Goal: Task Accomplishment & Management: Manage account settings

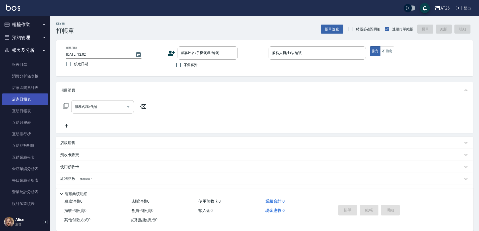
click at [28, 102] on link "店家日報表" at bounding box center [25, 99] width 46 height 12
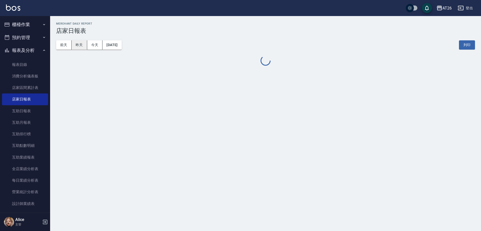
click at [80, 43] on button "昨天" at bounding box center [80, 44] width 16 height 9
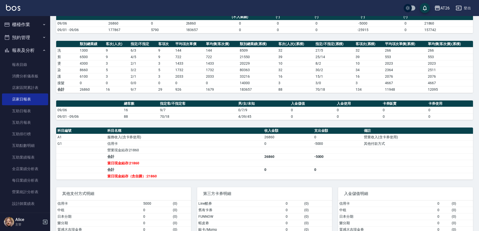
scroll to position [36, 0]
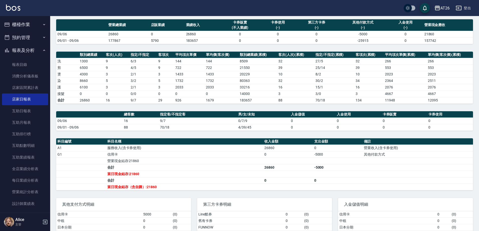
click at [29, 26] on button "櫃檯作業" at bounding box center [25, 24] width 46 height 13
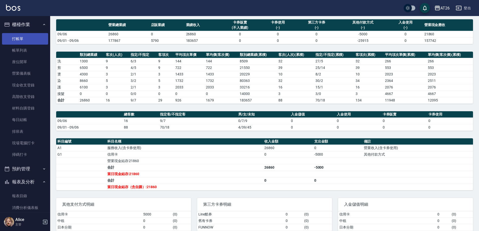
click at [20, 41] on link "打帳單" at bounding box center [25, 39] width 46 height 12
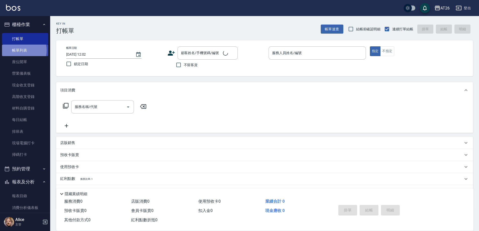
click at [20, 50] on link "帳單列表" at bounding box center [25, 51] width 46 height 12
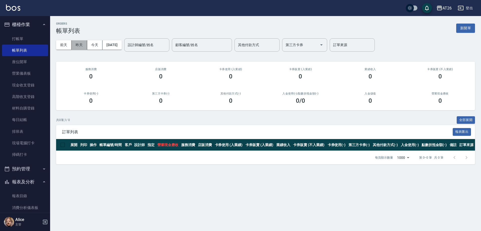
click at [79, 44] on button "昨天" at bounding box center [80, 44] width 16 height 9
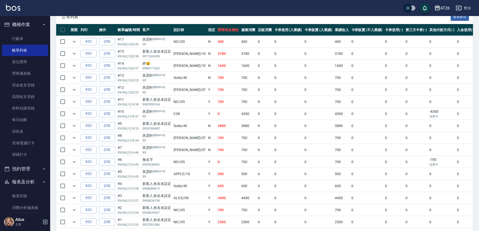
scroll to position [125, 0]
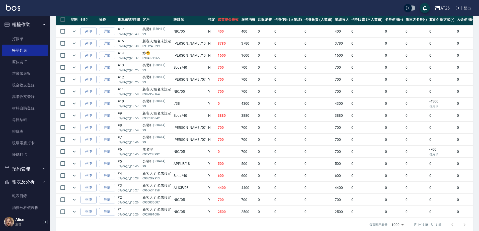
click at [106, 57] on link "詳情" at bounding box center [107, 56] width 16 height 8
click at [106, 57] on div "ORDERS 帳單列表 新開單 [DATE] [DATE] [DATE] [DATE] 設計師編號/姓名 設計師編號/姓名 顧客編號/姓名 顧客編號/姓名 其…" at bounding box center [239, 56] width 479 height 363
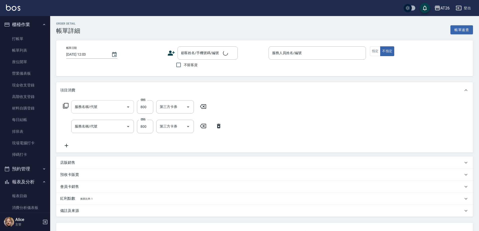
type input "[DATE] 20:37"
type input "[PERSON_NAME]-10"
type input "160"
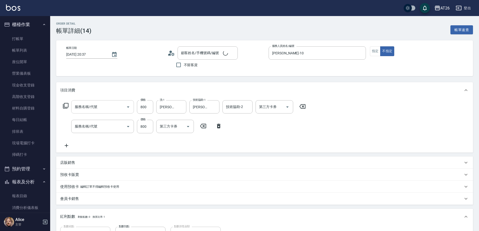
type input "局部燙(303)"
type input "剪髮(401)"
type input "[PERSON_NAME]😃/0984171265/null"
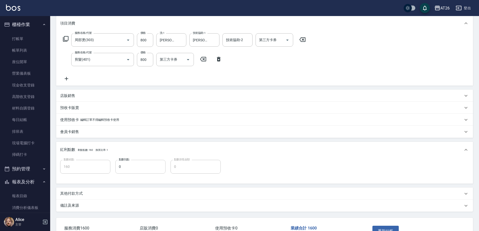
scroll to position [102, 0]
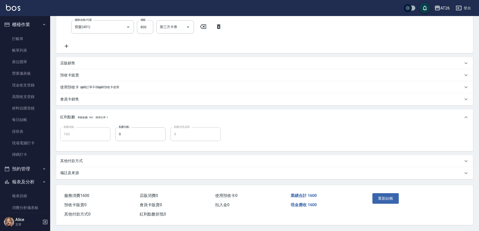
click at [80, 158] on p "其他付款方式" at bounding box center [71, 160] width 23 height 5
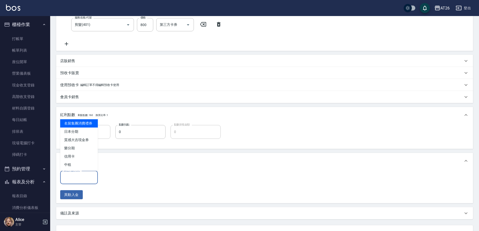
click at [78, 178] on input "其他付款方式" at bounding box center [78, 177] width 33 height 9
click at [75, 131] on span "日本分期" at bounding box center [79, 132] width 38 height 8
type input "日本分期"
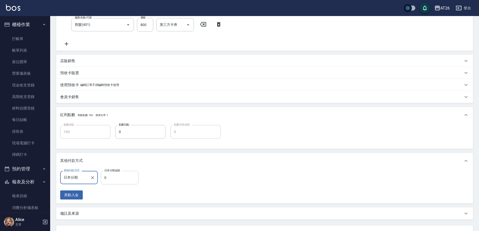
click at [114, 179] on input "0" at bounding box center [120, 178] width 38 height 14
type input "1"
type input "150"
type input "160"
type input "140"
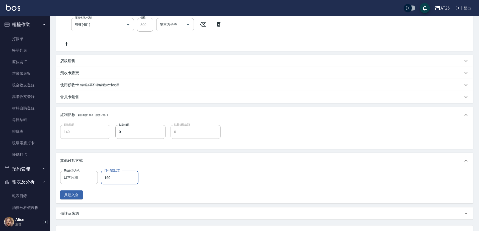
type input "1600"
type input "0"
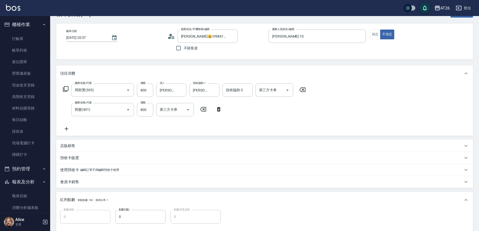
scroll to position [0, 0]
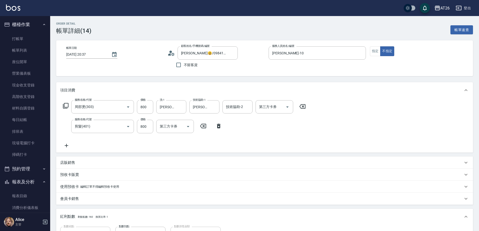
type input "1600"
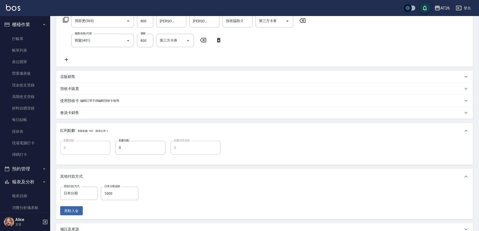
drag, startPoint x: 335, startPoint y: 75, endPoint x: 335, endPoint y: 79, distance: 3.5
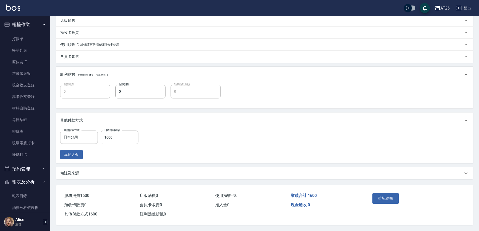
click at [255, 104] on div "點數給點 0 點數給點 點數扣點 0 點數扣點 點數折抵金額 0 點數折抵金額" at bounding box center [264, 96] width 416 height 26
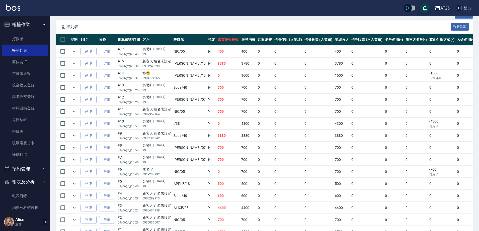
scroll to position [137, 0]
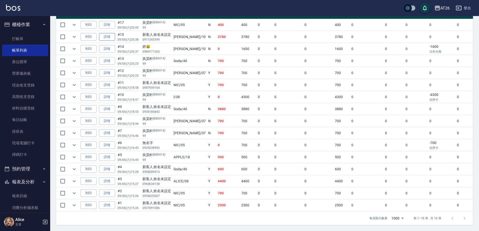
click at [105, 33] on link "詳情" at bounding box center [107, 37] width 16 height 8
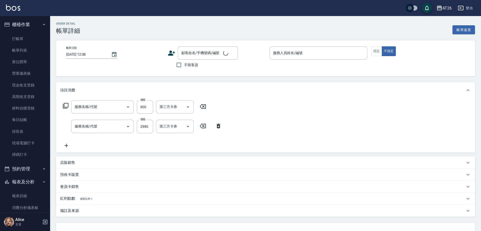
type input "[DATE] 20:38"
type input "[PERSON_NAME]-10"
type input "370"
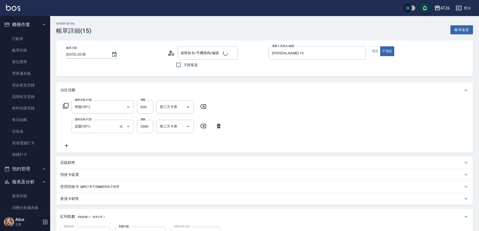
type input "剪髮(401)"
type input "染髮(501)"
type input "新客人 姓名未設定/0911243399/null"
click at [143, 128] on input "2980" at bounding box center [145, 127] width 16 height 14
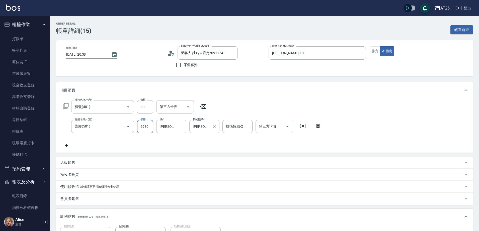
type input "3"
type input "80"
type input "300"
type input "380"
type input "3000"
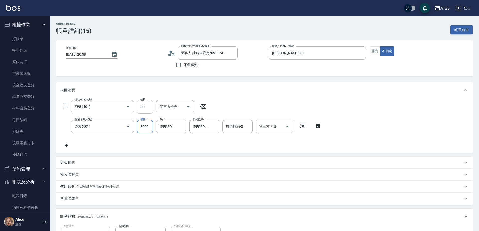
click at [145, 113] on input "800" at bounding box center [145, 107] width 16 height 14
type input "0"
type input "300"
type input "0"
click at [145, 77] on div "Order detail 帳單詳細 (15) 帳單速查 帳單日期 [DATE] 20:38 顧客姓名/手機號碼/編號 新客人 姓名未設定/0911243399…" at bounding box center [264, 173] width 428 height 314
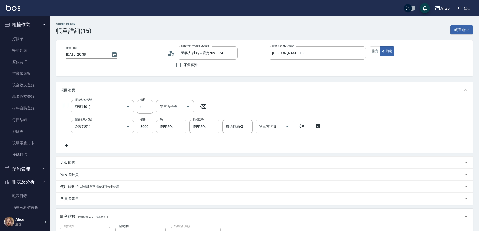
click at [202, 107] on icon at bounding box center [203, 106] width 13 height 6
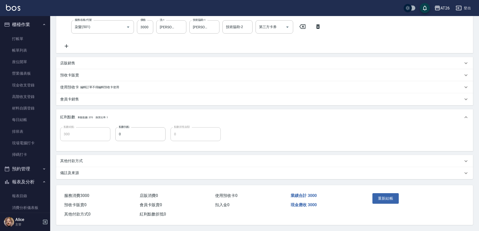
scroll to position [101, 0]
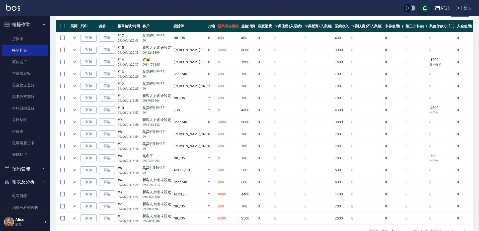
scroll to position [105, 0]
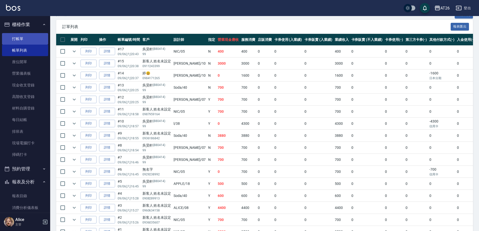
click at [35, 36] on link "打帳單" at bounding box center [25, 39] width 46 height 12
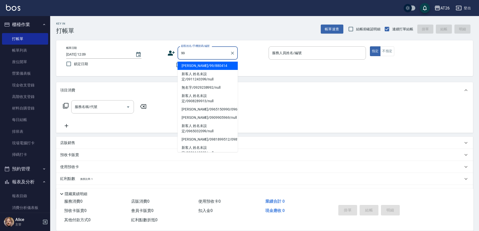
type input "[PERSON_NAME]/99/880414"
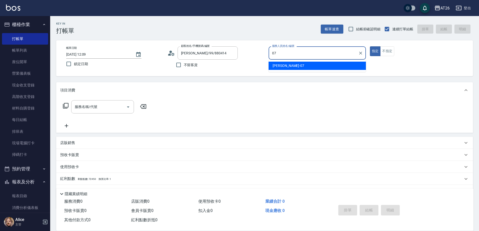
type input "[PERSON_NAME]-07"
type button "true"
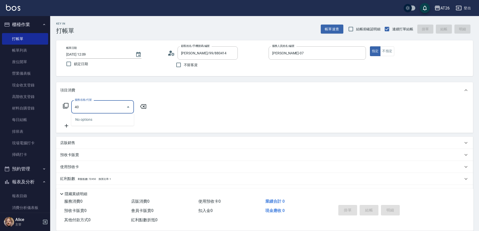
type input "401"
type input "20"
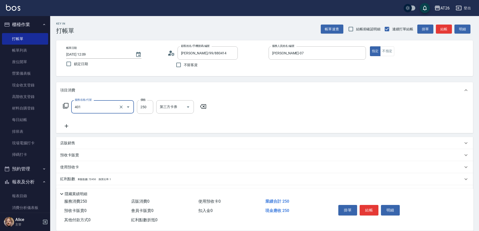
type input "剪髮(401)"
type input "7"
type input "0"
type input "700"
type input "70"
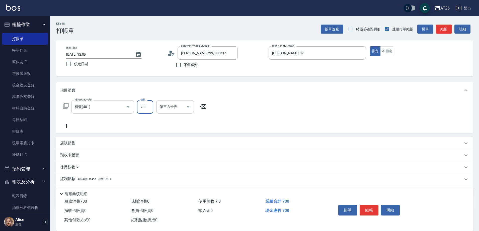
type input "700"
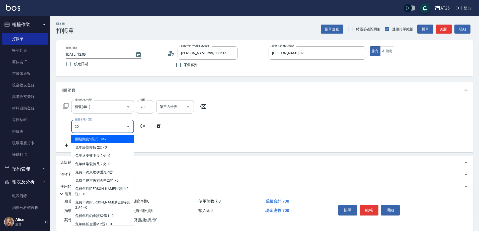
type input "201"
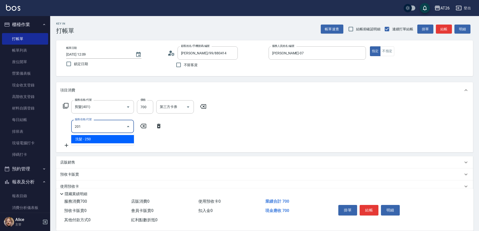
type input "90"
type input "洗髮(201)"
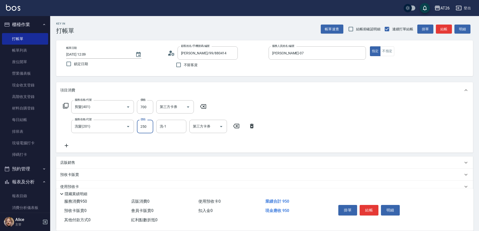
type input "0"
type input "70"
type input "0"
type input "[PERSON_NAME]-44"
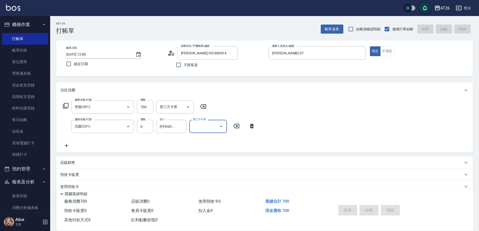
type input "0"
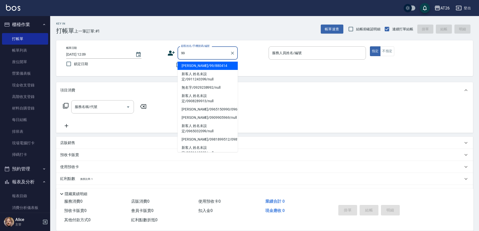
type input "[PERSON_NAME]/99/880414"
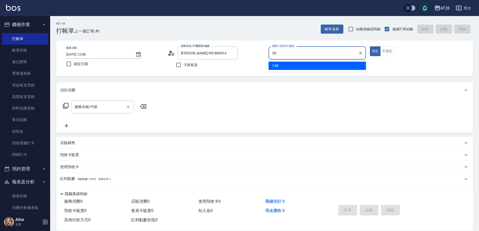
type input "l-38"
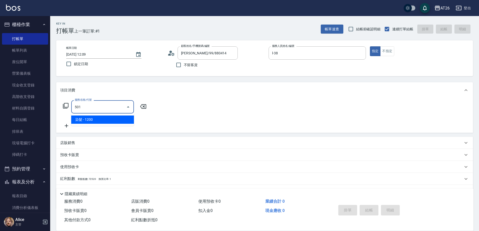
type input "染髮(501)"
type input "120"
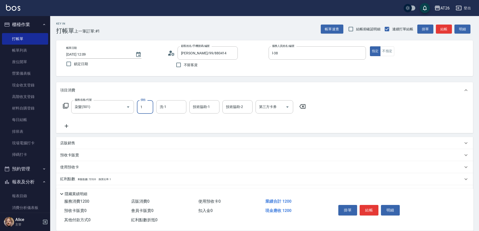
type input "12"
type input "0"
type input "120"
type input "10"
type input "1200"
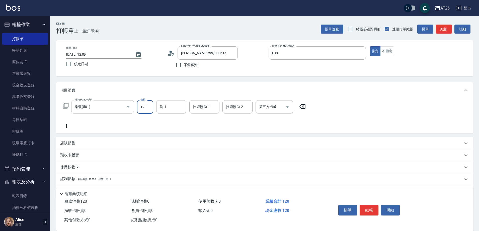
type input "120"
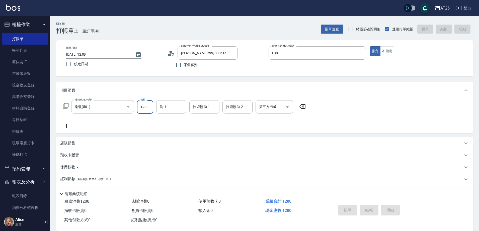
type input "0"
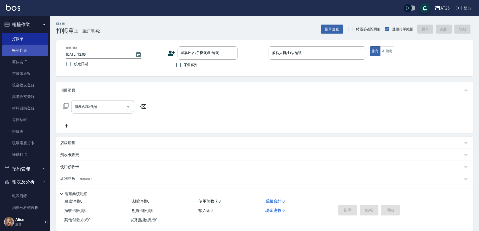
click at [30, 47] on link "帳單列表" at bounding box center [25, 51] width 46 height 12
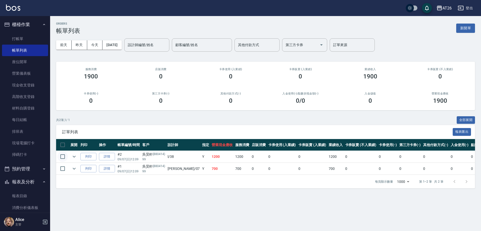
click at [64, 159] on input "checkbox" at bounding box center [62, 156] width 11 height 11
checkbox input "true"
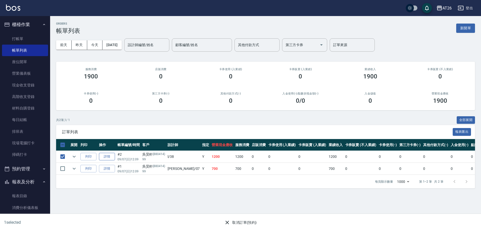
click at [110, 156] on link "詳情" at bounding box center [107, 157] width 16 height 8
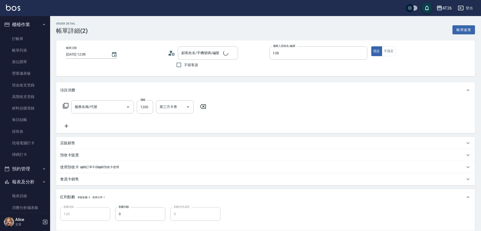
type input "[DATE] 12:09"
type input "l-38"
type input "120"
click at [113, 54] on icon "Choose date, selected date is 2025-09-07" at bounding box center [114, 55] width 6 height 6
type input "[PERSON_NAME]/99/880414"
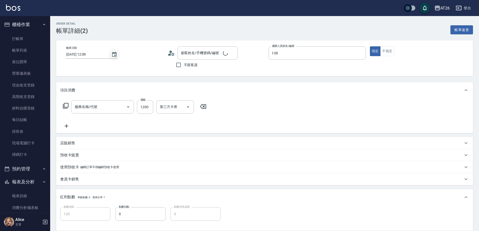
type input "染髮(501)"
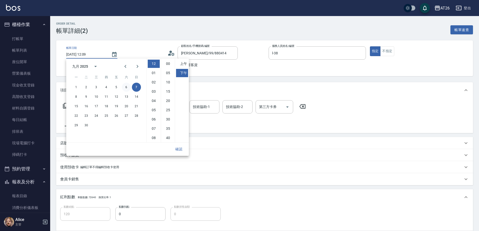
click at [127, 89] on button "6" at bounding box center [126, 87] width 9 height 9
type input "[DATE] 12:09"
click at [176, 147] on button "確認" at bounding box center [179, 149] width 16 height 9
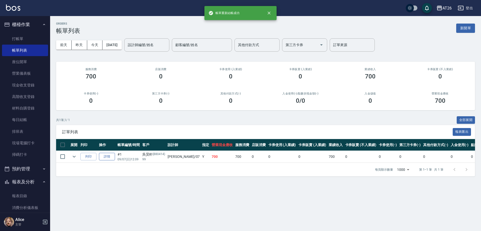
click at [111, 155] on link "詳情" at bounding box center [107, 157] width 16 height 8
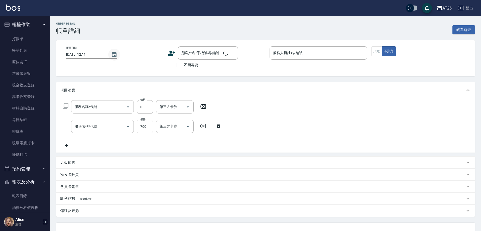
type input "[DATE] 12:09"
type input "[PERSON_NAME]-07"
type input "70"
click at [112, 57] on icon "Choose date, selected date is 2025-09-07" at bounding box center [114, 55] width 6 height 6
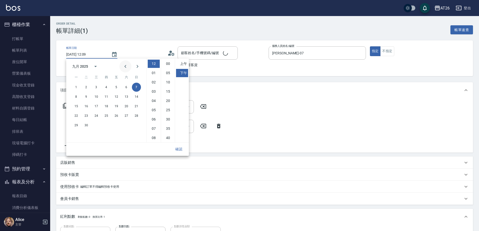
type input "洗髮(201)"
type input "剪髮(401)"
click at [126, 84] on button "6" at bounding box center [126, 87] width 9 height 9
type input "[PERSON_NAME]/99/880414"
type input "[DATE] 12:09"
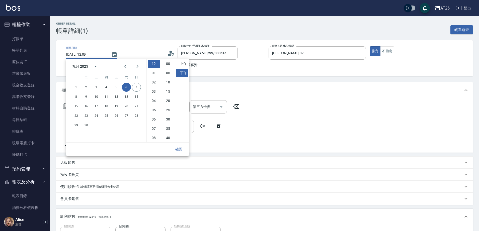
click at [176, 150] on button "確認" at bounding box center [179, 149] width 16 height 9
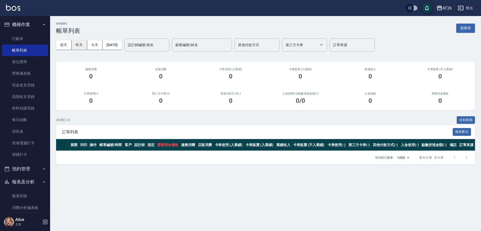
click at [80, 47] on button "昨天" at bounding box center [80, 44] width 16 height 9
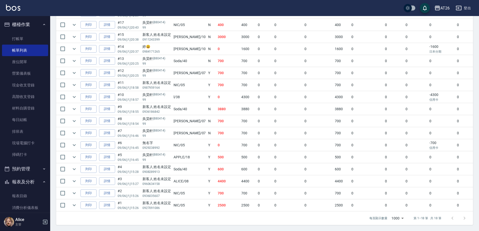
scroll to position [161, 0]
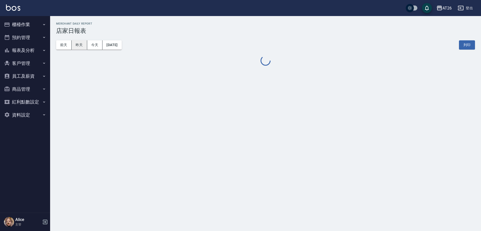
click at [78, 42] on button "昨天" at bounding box center [80, 44] width 16 height 9
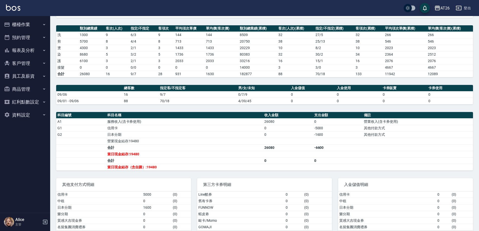
scroll to position [74, 0]
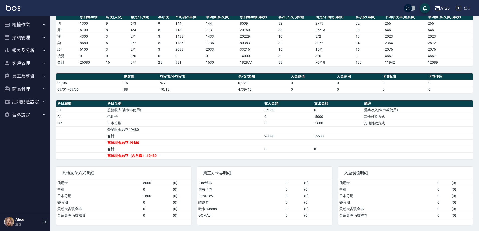
click at [35, 21] on button "櫃檯作業" at bounding box center [25, 24] width 46 height 13
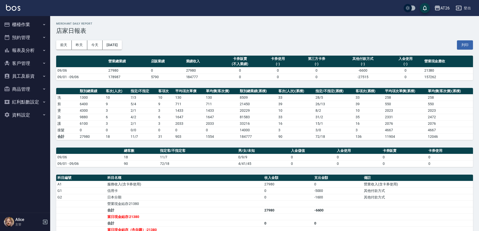
scroll to position [31, 0]
